Goal: Task Accomplishment & Management: Complete application form

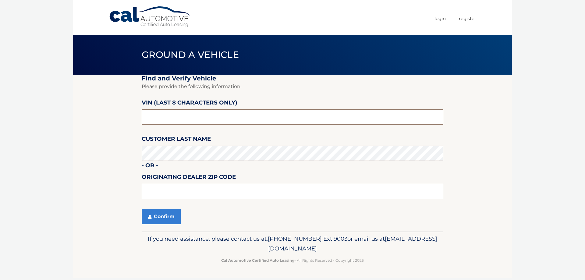
click at [188, 119] on input "text" at bounding box center [293, 116] width 302 height 15
click at [62, 114] on body "Cal Automotive Menu Login Register Ground a Vehicle" at bounding box center [292, 140] width 585 height 280
type input "PN644650"
click at [166, 216] on button "Confirm" at bounding box center [161, 216] width 39 height 15
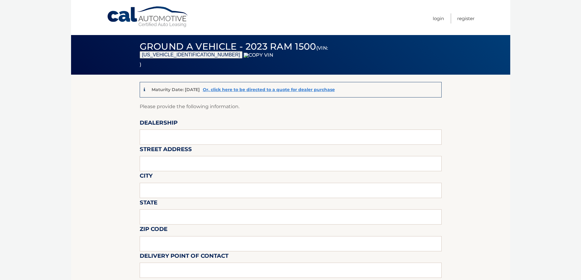
drag, startPoint x: 167, startPoint y: 150, endPoint x: 170, endPoint y: 143, distance: 7.4
click at [168, 148] on label "Street Address" at bounding box center [166, 150] width 52 height 11
click at [171, 138] on input "text" at bounding box center [291, 137] width 302 height 15
type input "WESTBURY JEEP"
click at [186, 160] on input "text" at bounding box center [291, 163] width 302 height 15
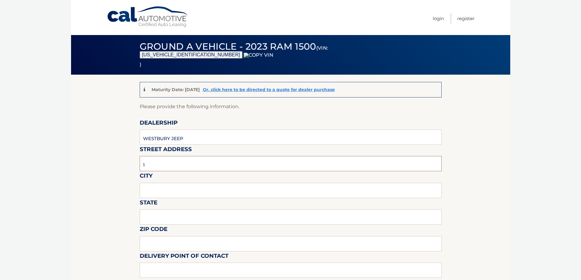
type input "[STREET_ADDRESS][PERSON_NAME]"
click at [182, 194] on input "text" at bounding box center [291, 190] width 302 height 15
type input "SYOSSET"
click at [182, 214] on input "text" at bounding box center [291, 216] width 302 height 15
type input "NY"
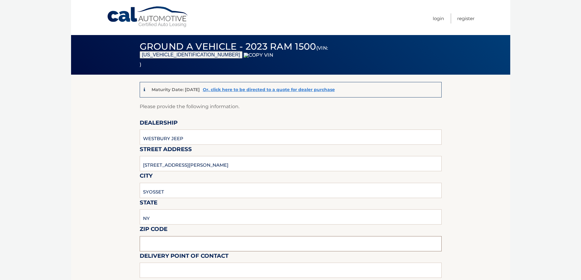
click at [170, 240] on input "text" at bounding box center [291, 243] width 302 height 15
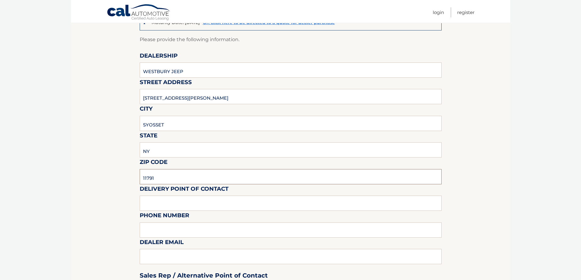
scroll to position [183, 0]
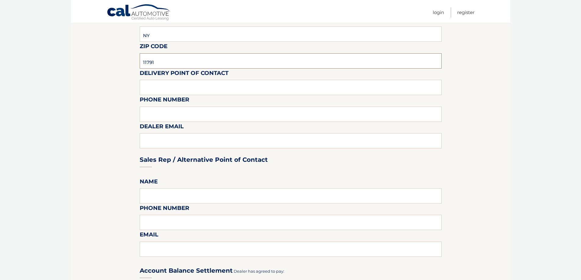
type input "11791"
click at [156, 93] on input "text" at bounding box center [291, 87] width 302 height 15
type input "[PERSON_NAME]"
type input "6313123854"
type input "[EMAIL_ADDRESS][DOMAIN_NAME]"
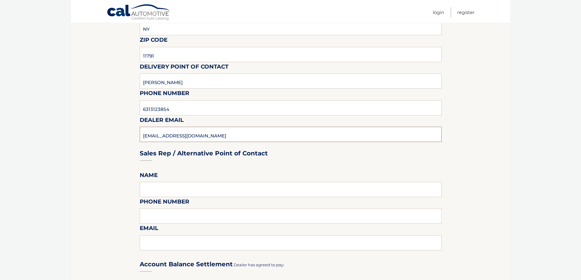
scroll to position [366, 0]
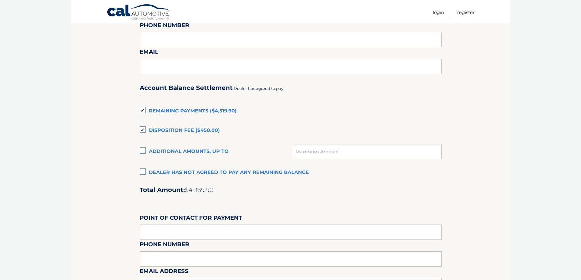
click at [181, 170] on label "Dealer has not agreed to pay any remaining balance" at bounding box center [291, 173] width 302 height 12
click at [0, 0] on input "Dealer has not agreed to pay any remaining balance" at bounding box center [0, 0] width 0 height 0
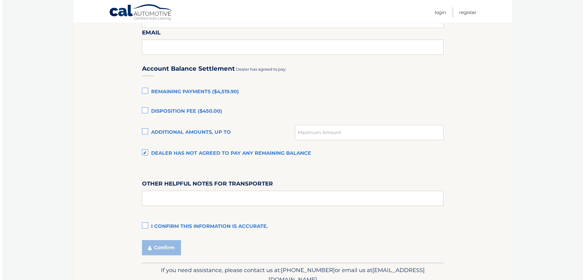
scroll to position [414, 0]
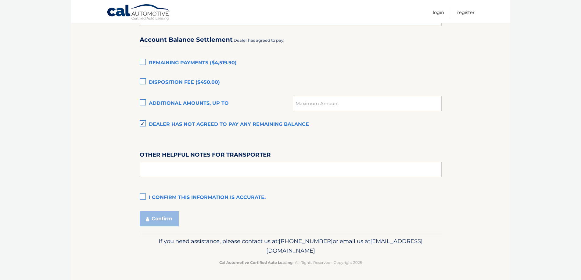
click at [155, 196] on label "I confirm this information is accurate." at bounding box center [291, 198] width 302 height 12
click at [0, 0] on input "I confirm this information is accurate." at bounding box center [0, 0] width 0 height 0
click at [164, 220] on button "Confirm" at bounding box center [159, 218] width 39 height 15
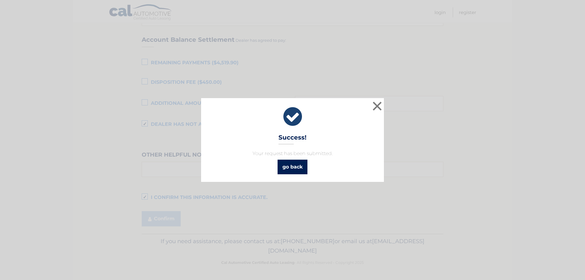
click at [295, 166] on link "go back" at bounding box center [293, 167] width 30 height 15
